Goal: Transaction & Acquisition: Purchase product/service

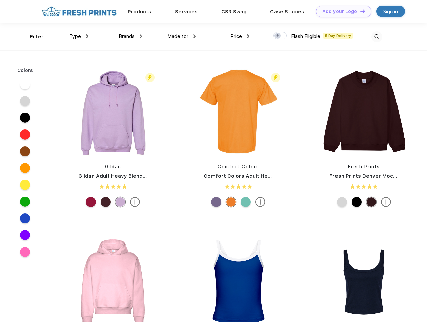
click at [341, 11] on link "Add your Logo Design Tool" at bounding box center [343, 12] width 55 height 12
click at [0, 0] on div "Design Tool" at bounding box center [0, 0] width 0 height 0
click at [359, 11] on link "Add your Logo Design Tool" at bounding box center [343, 12] width 55 height 12
click at [32, 37] on div "Filter" at bounding box center [37, 37] width 14 height 8
click at [79, 36] on span "Type" at bounding box center [75, 36] width 12 height 6
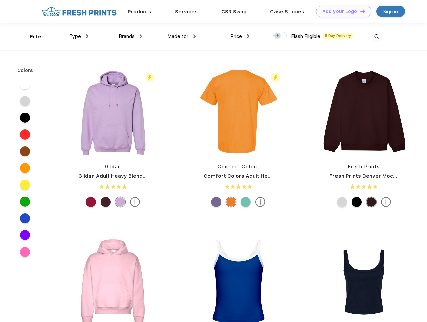
click at [130, 36] on span "Brands" at bounding box center [127, 36] width 16 height 6
click at [182, 36] on span "Made for" at bounding box center [177, 36] width 21 height 6
click at [240, 36] on span "Price" at bounding box center [236, 36] width 12 height 6
click at [280, 36] on div at bounding box center [279, 35] width 13 height 7
click at [278, 36] on input "checkbox" at bounding box center [275, 33] width 4 height 4
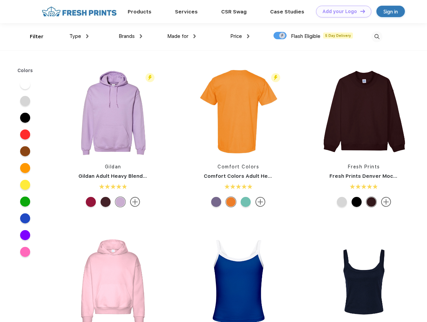
click at [377, 37] on img at bounding box center [376, 36] width 11 height 11
